Goal: Information Seeking & Learning: Learn about a topic

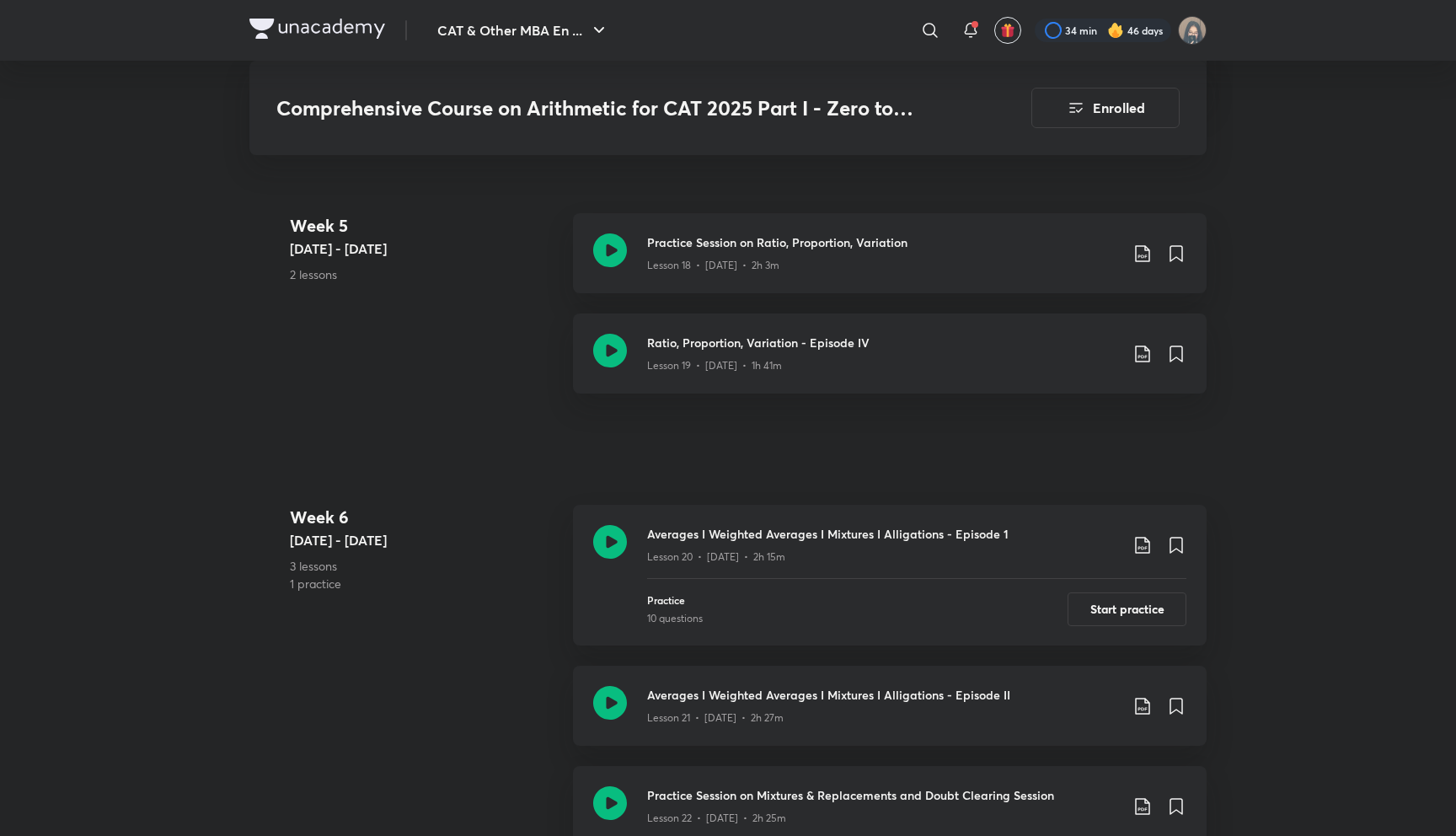
scroll to position [3313, 0]
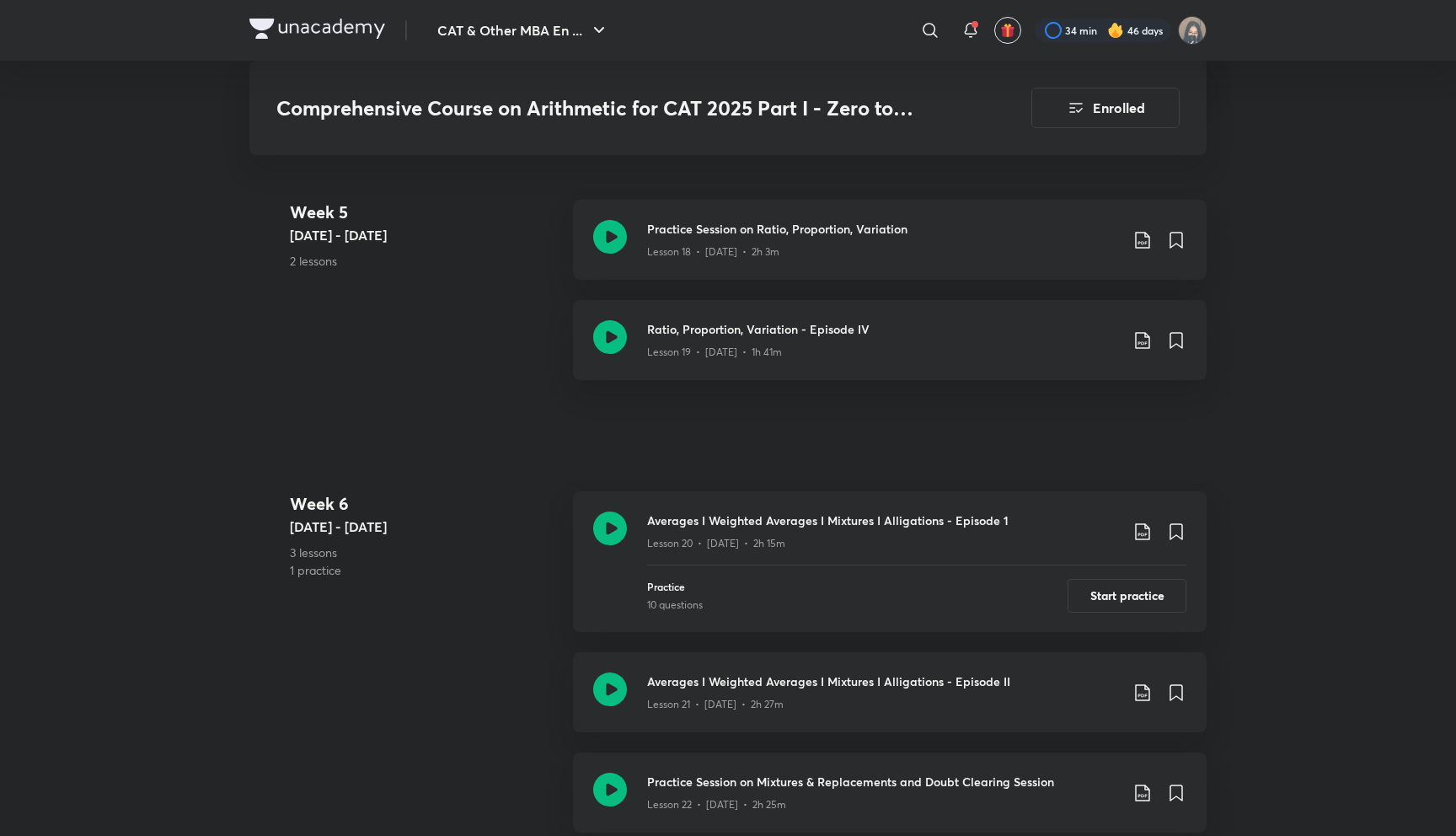
scroll to position [3289, 0]
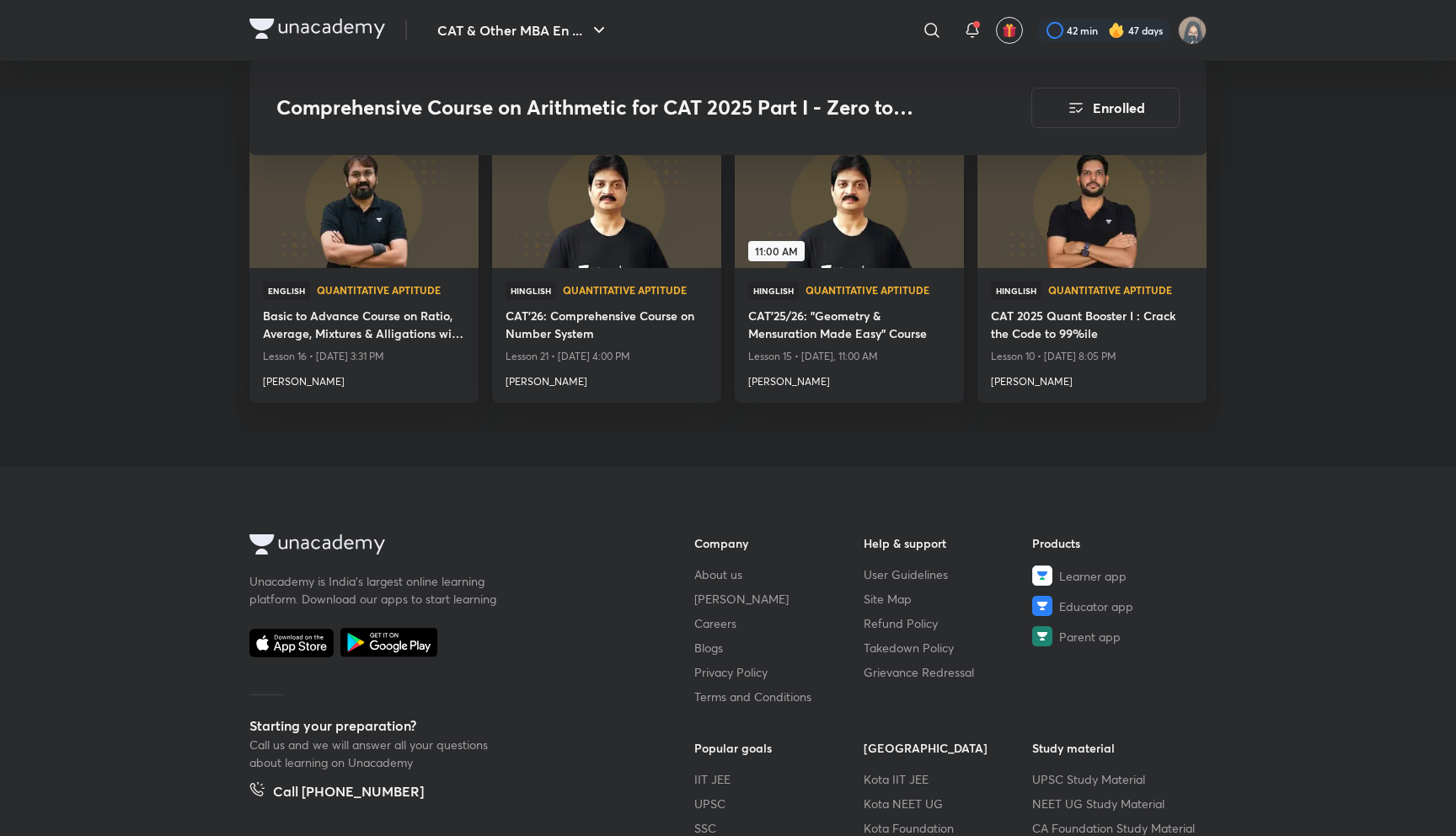
scroll to position [5728, 0]
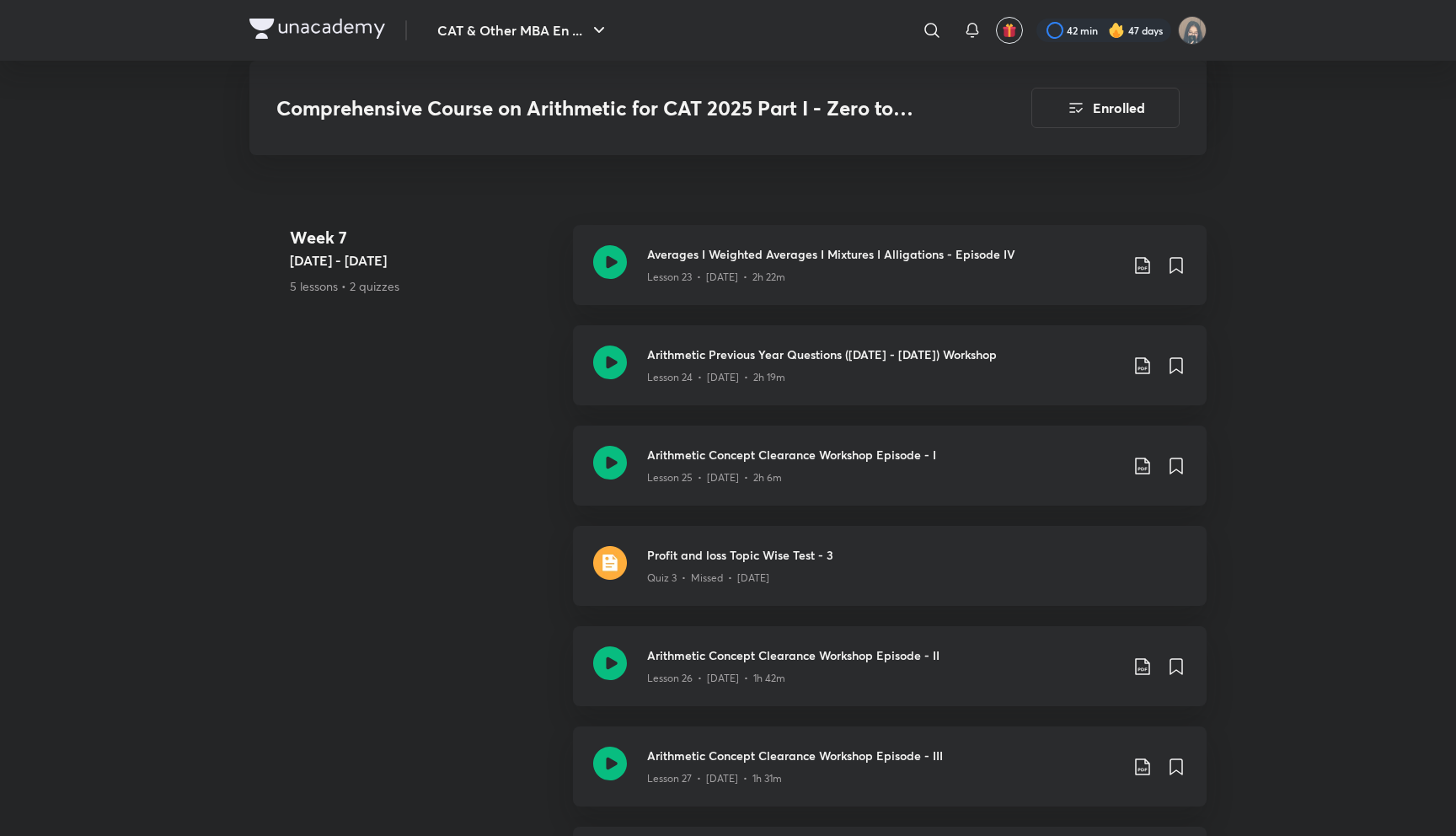
scroll to position [4060, 0]
